Goal: Find contact information: Find contact information

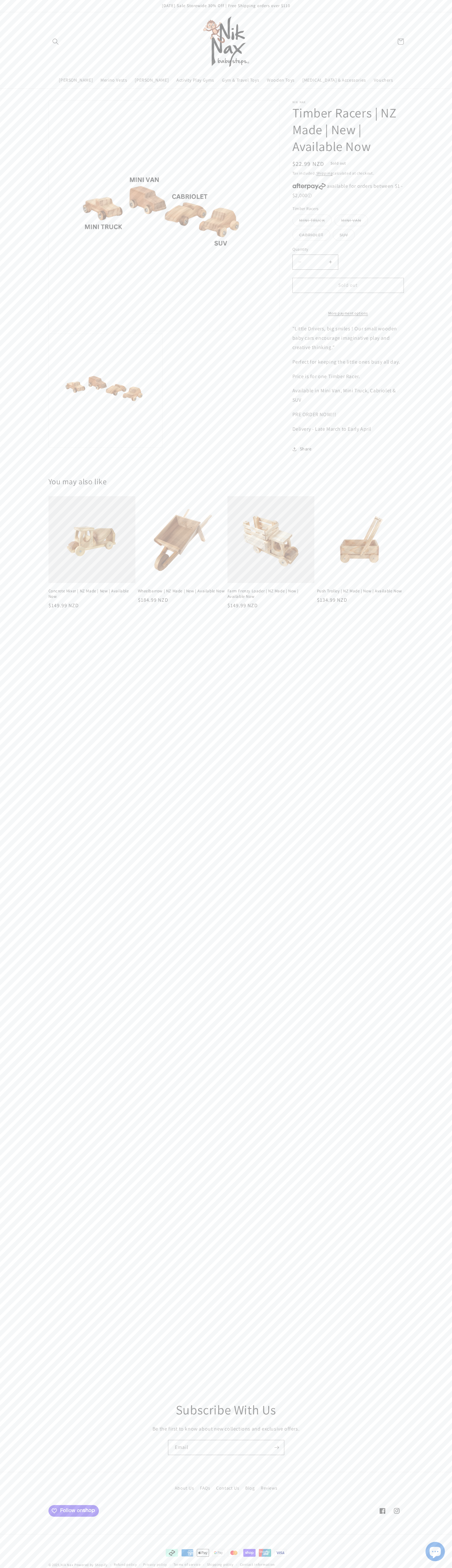
click at [228, 1488] on link "Contact Us" at bounding box center [228, 1488] width 23 height 12
click at [88, 9] on p "[DATE] Sale Storewide 30% Off | Free Shipping orders over $110" at bounding box center [226, 6] width 355 height 12
click at [451, 1259] on main "Skip to product information Open media 1 in modal Open media 2 in modal NaN / o…" at bounding box center [226, 738] width 452 height 1300
click at [114, 1567] on html "Skip to content [DATE] Sale Storewide 30% Off | Free Shipping orders over $110 …" at bounding box center [226, 784] width 452 height 1568
click at [27, 519] on div "You may also like Concrete Mixer | NZ Made | New | Available Now Concrete Mixer…" at bounding box center [226, 544] width 452 height 159
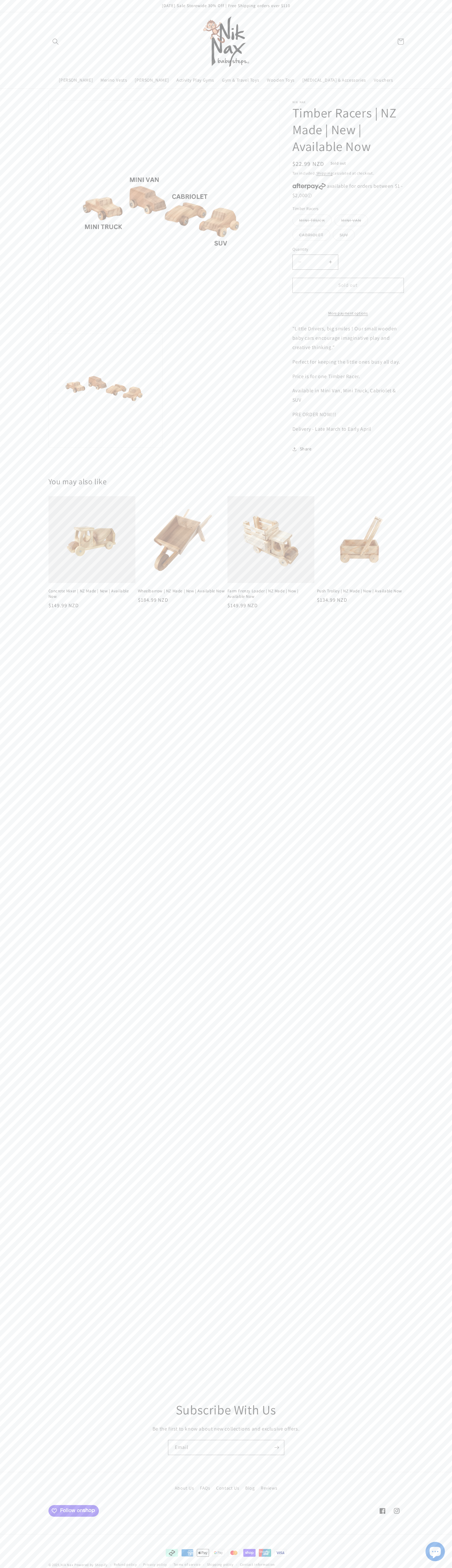
click at [149, 1] on p "[DATE] Sale Storewide 30% Off | Free Shipping orders over $110" at bounding box center [226, 6] width 355 height 12
click at [422, 1021] on main "Skip to product information Open media 1 in modal Open media 2 in modal NaN / o…" at bounding box center [226, 738] width 452 height 1300
click at [316, 1567] on html "Skip to content [DATE] Sale Storewide 30% Off | Free Shipping orders over $110 …" at bounding box center [226, 784] width 452 height 1568
click at [24, 1508] on footer "About Us FAQs Contact Us Blog Reviews Facebook Instagram Payment methods Afterp…" at bounding box center [226, 1520] width 452 height 96
